Goal: Task Accomplishment & Management: Use online tool/utility

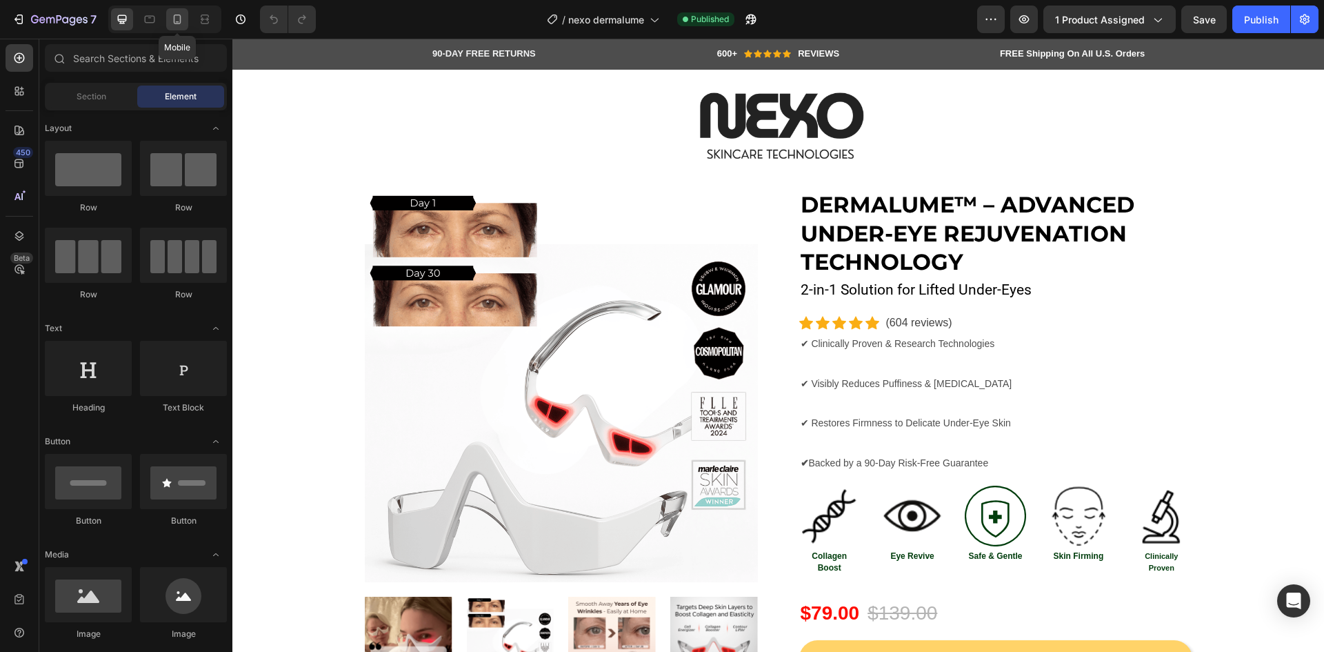
click at [172, 15] on icon at bounding box center [177, 19] width 14 height 14
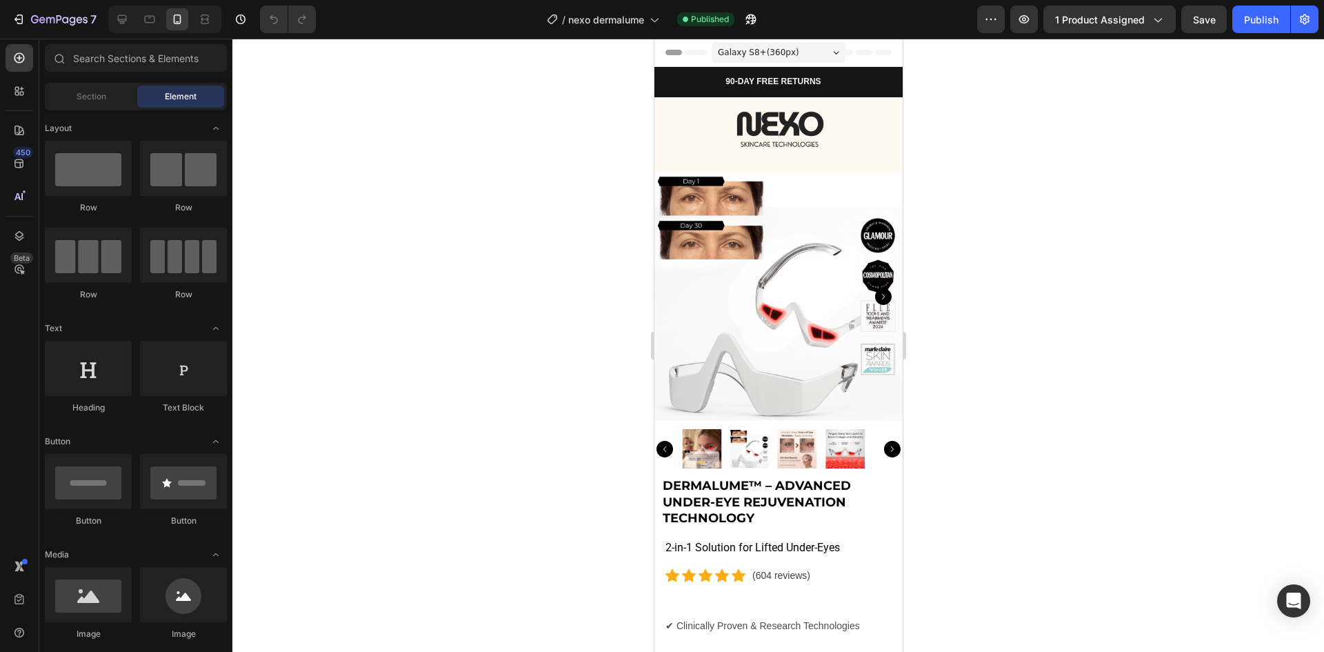
click at [724, 188] on img at bounding box center [778, 296] width 248 height 248
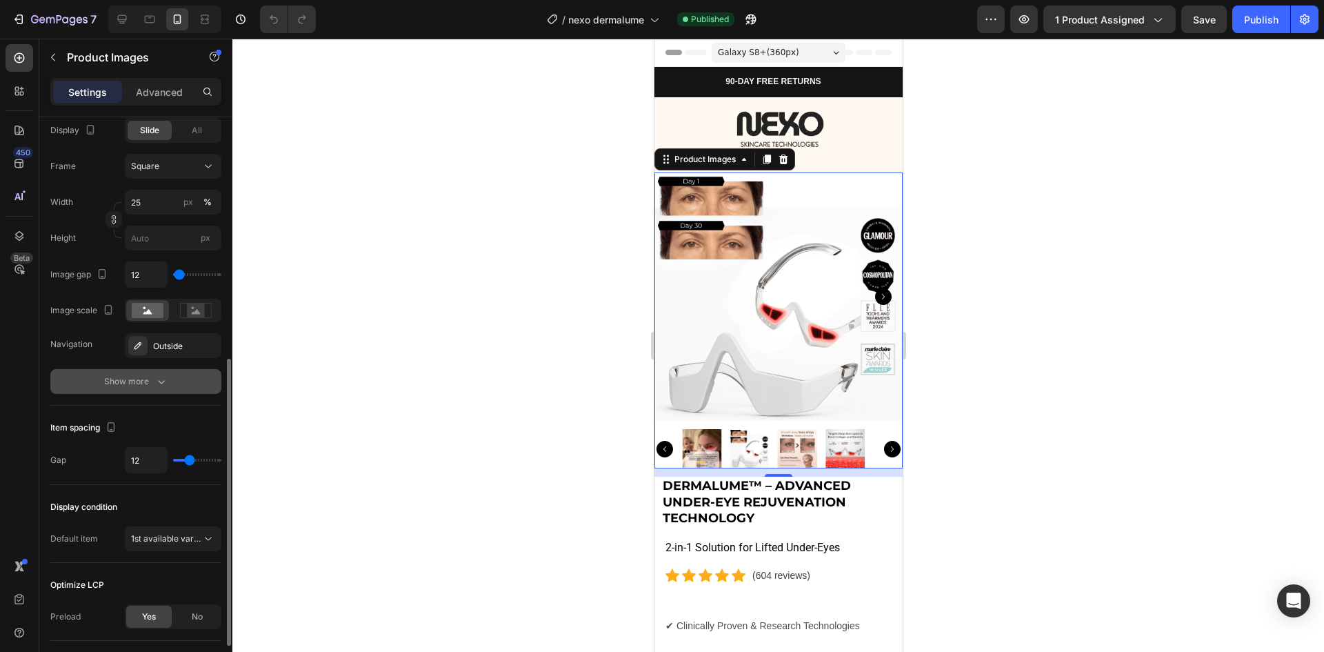
scroll to position [552, 0]
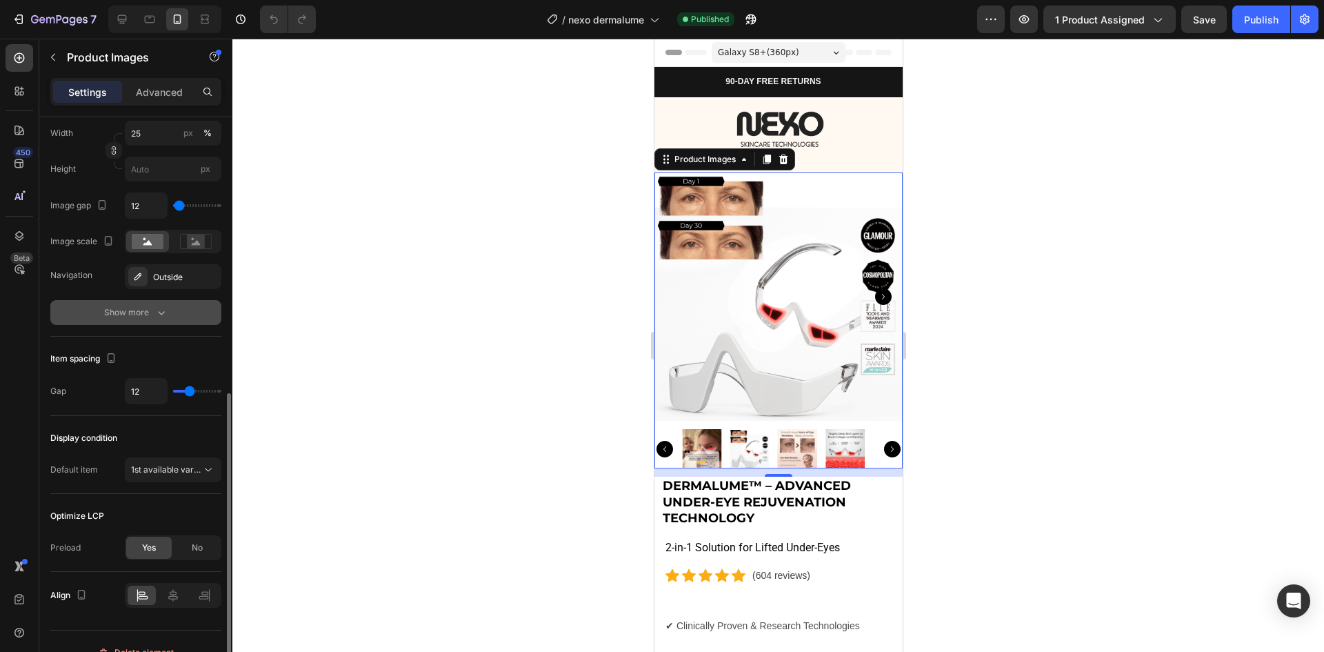
click at [154, 310] on icon "button" at bounding box center [161, 312] width 14 height 14
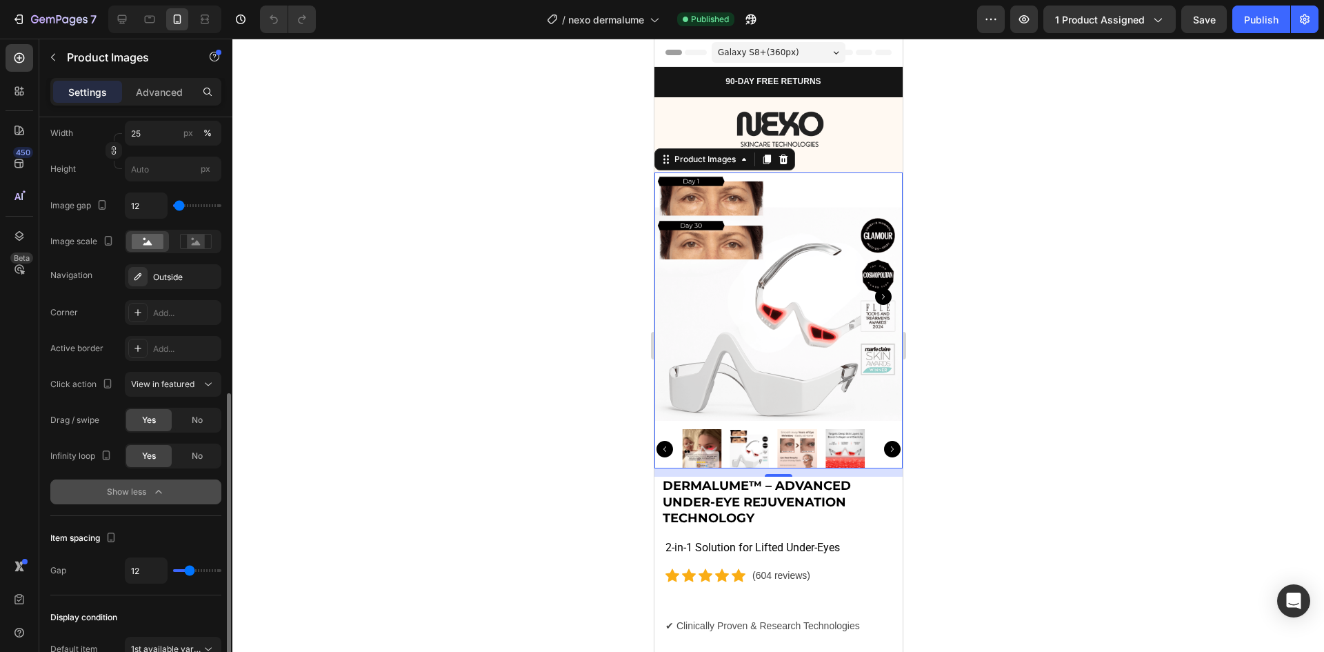
click at [145, 494] on div "Show less" at bounding box center [136, 492] width 59 height 14
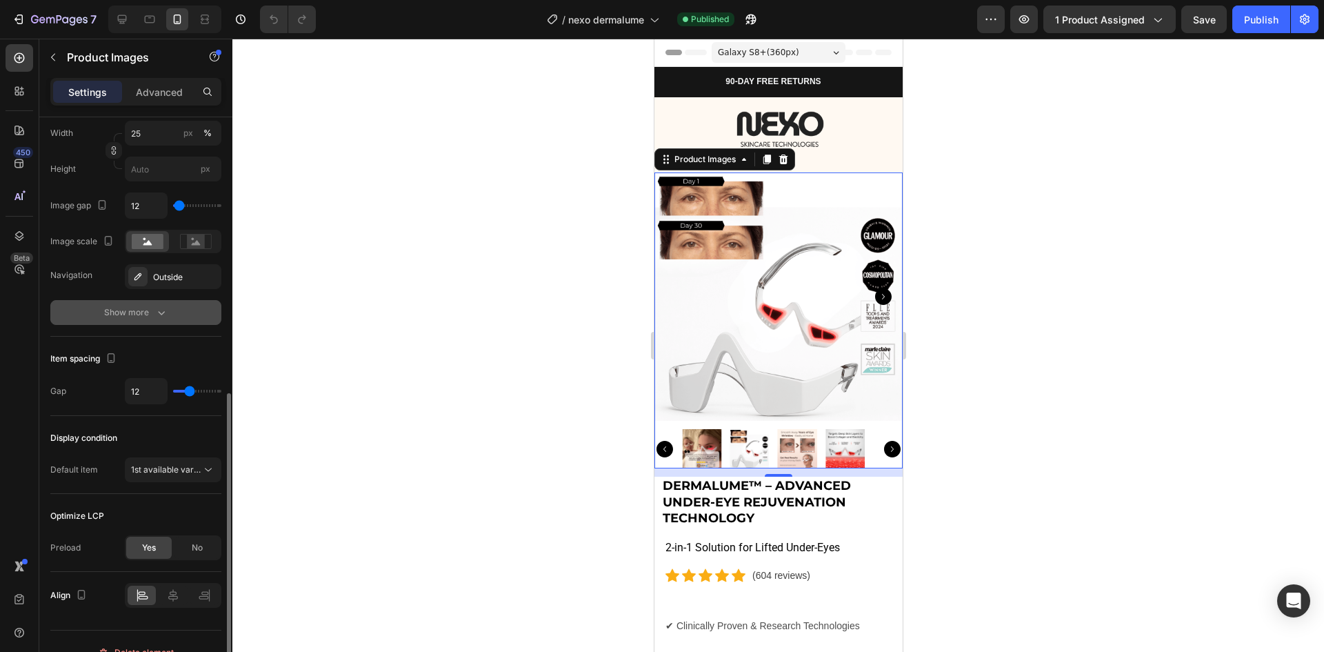
click at [140, 308] on div "Show more" at bounding box center [136, 312] width 64 height 14
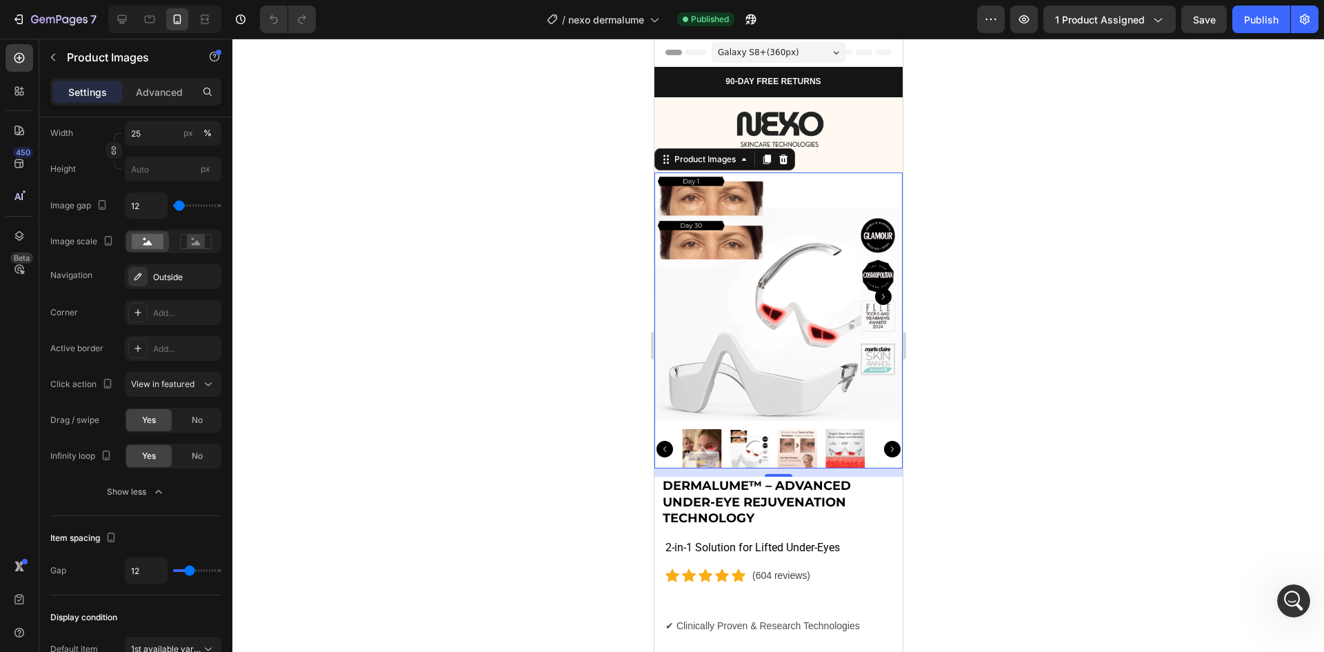
scroll to position [0, 0]
